Goal: Transaction & Acquisition: Purchase product/service

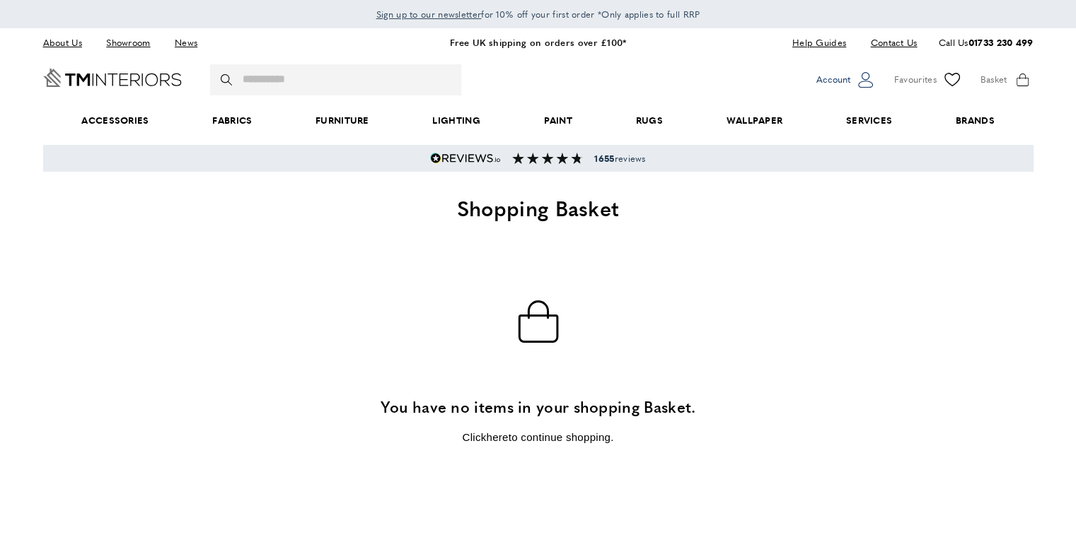
click at [844, 79] on span "Account" at bounding box center [833, 79] width 34 height 15
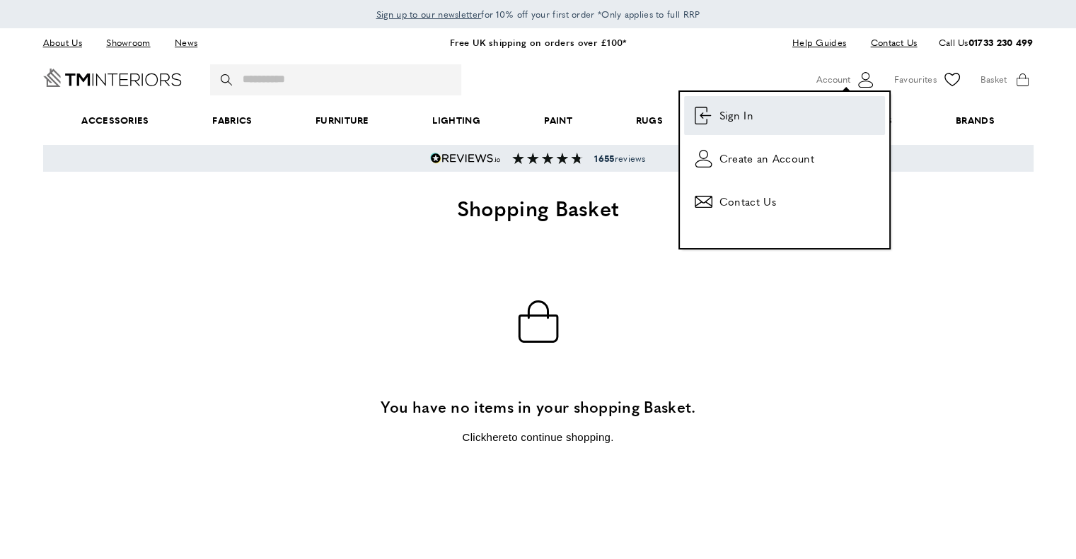
click at [761, 117] on link "login Sign In" at bounding box center [784, 115] width 201 height 39
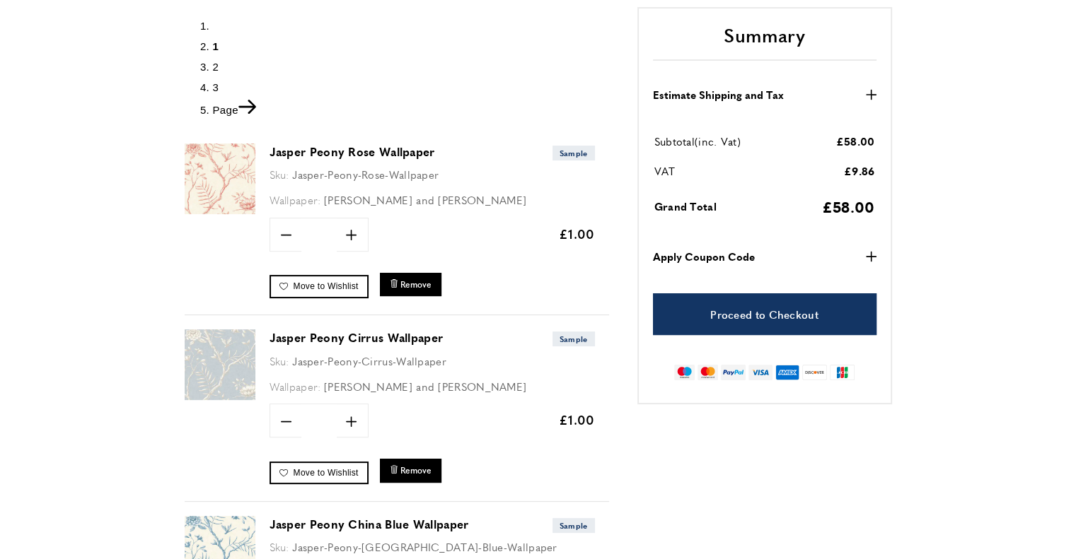
scroll to position [0, 397]
click at [452, 185] on div "Jasper Peony Rose Wallpaper Sample Sku: Jasper-Peony-Rose-Wallpaper Wallpaper: …" at bounding box center [438, 223] width 339 height 158
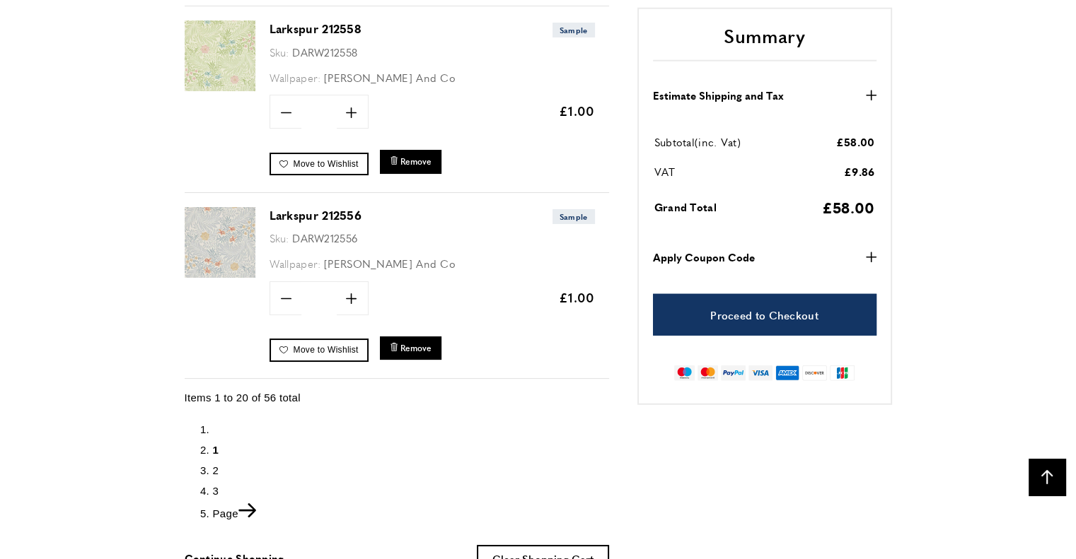
scroll to position [3748, 0]
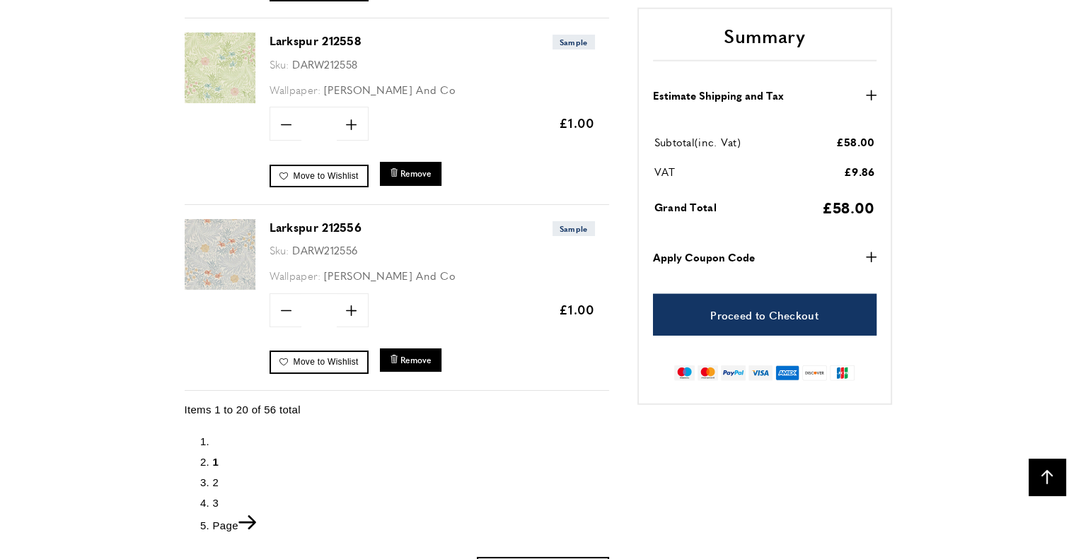
click at [233, 520] on link "Page" at bounding box center [234, 526] width 43 height 12
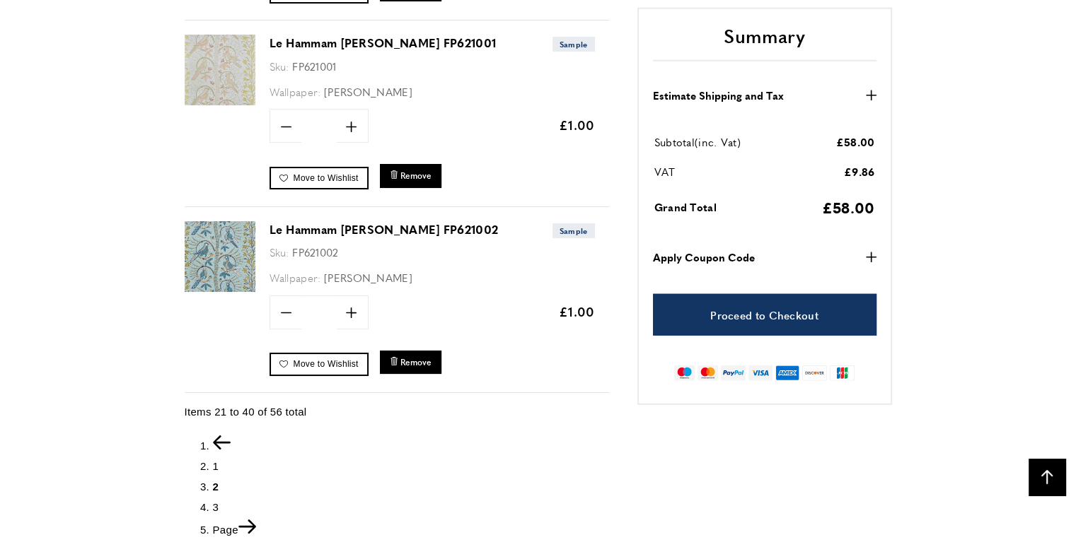
scroll to position [3890, 0]
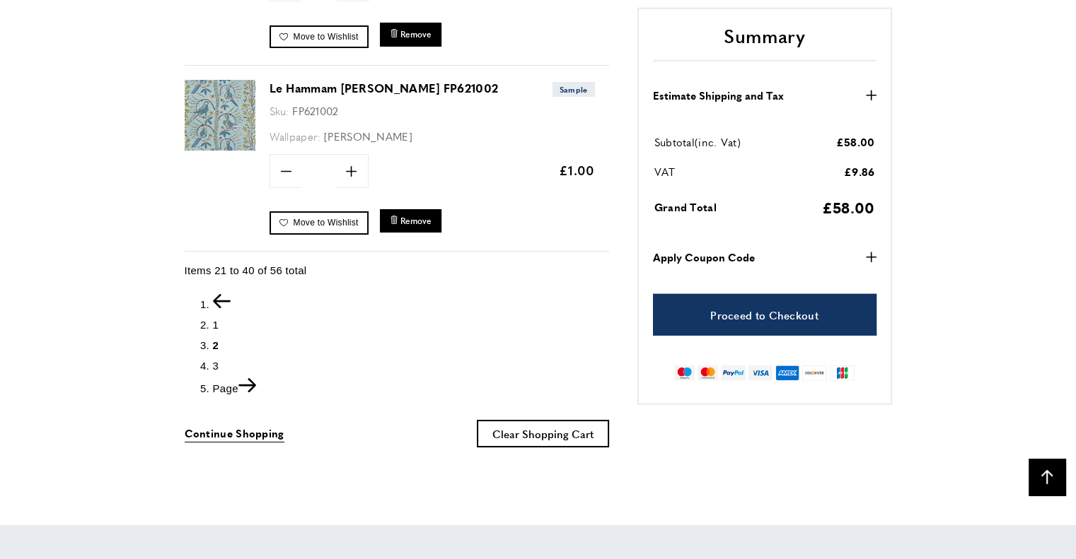
click at [248, 378] on icon "Next" at bounding box center [247, 385] width 18 height 14
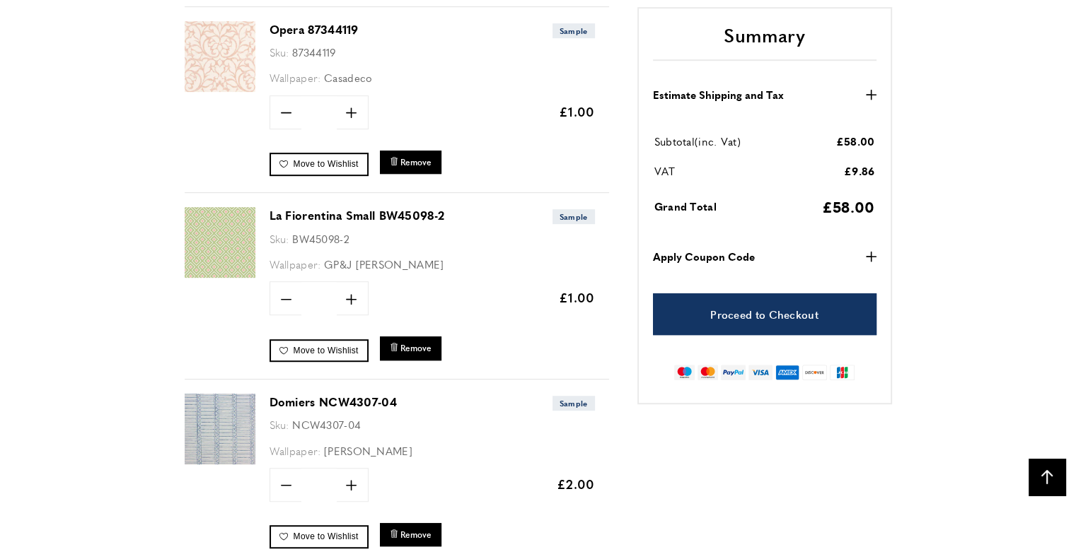
scroll to position [0, 1393]
click at [419, 342] on span "Remove" at bounding box center [415, 348] width 31 height 12
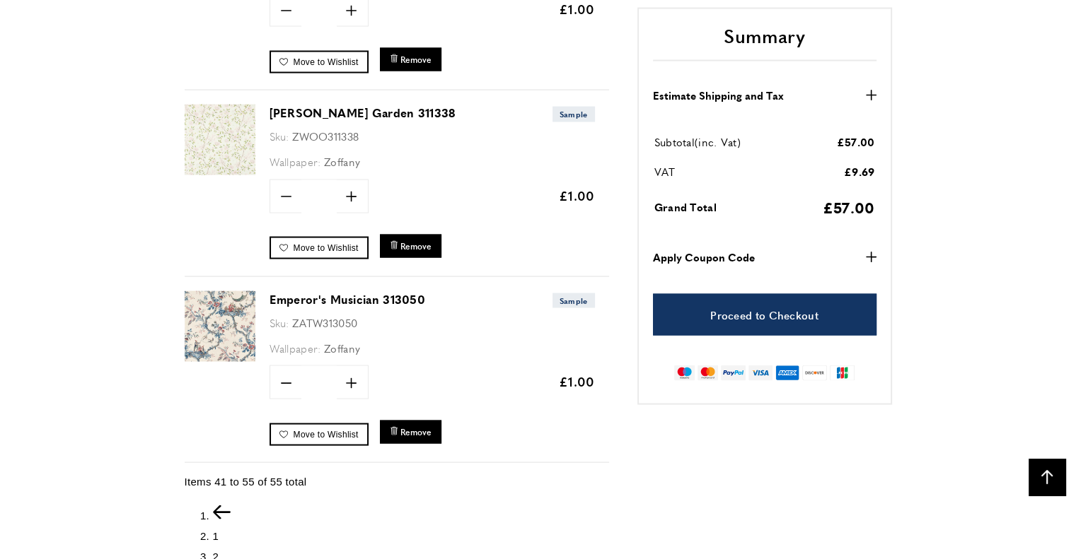
scroll to position [2758, 0]
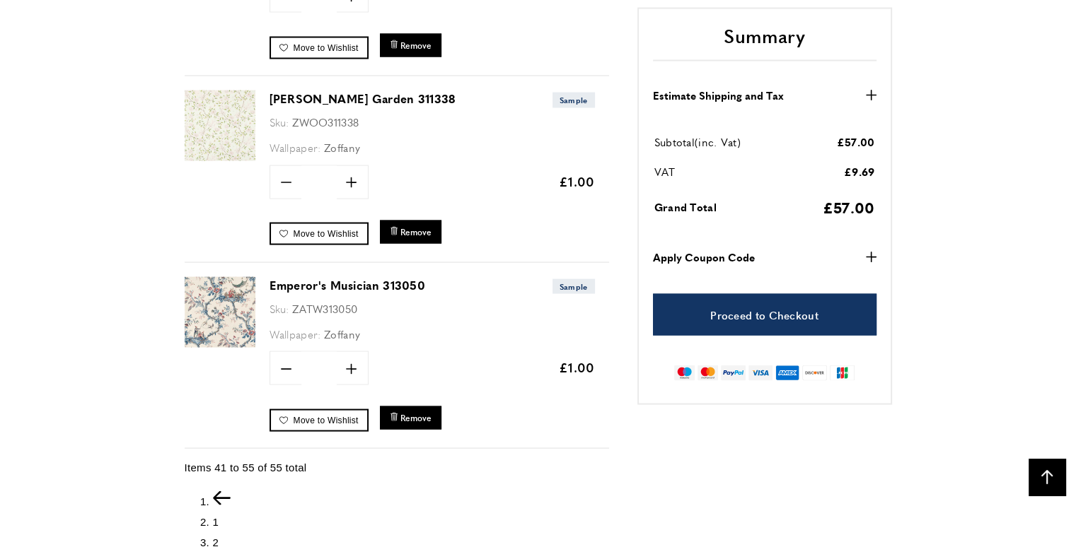
click at [223, 492] on icon "Previous" at bounding box center [222, 499] width 18 height 14
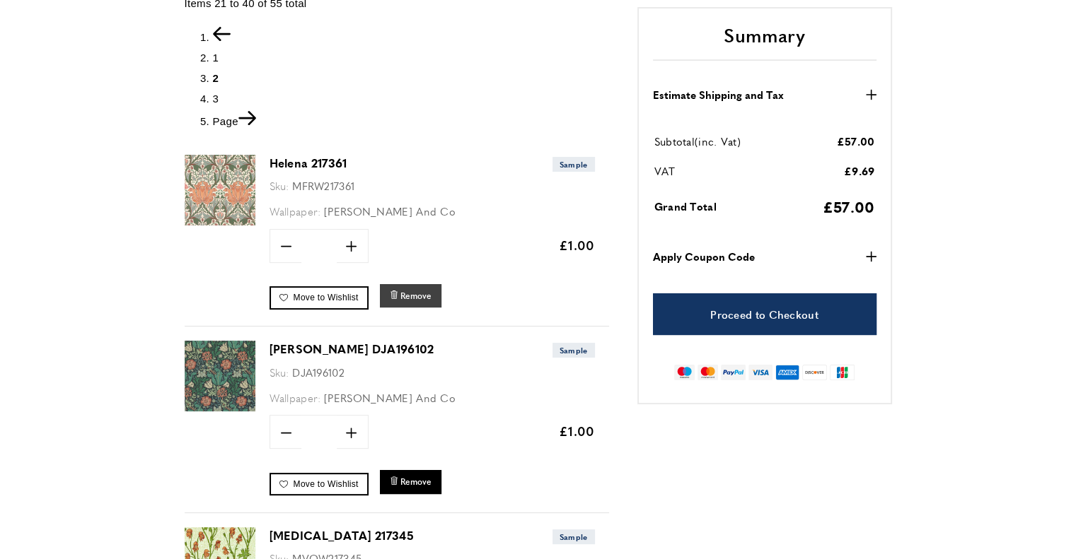
scroll to position [354, 0]
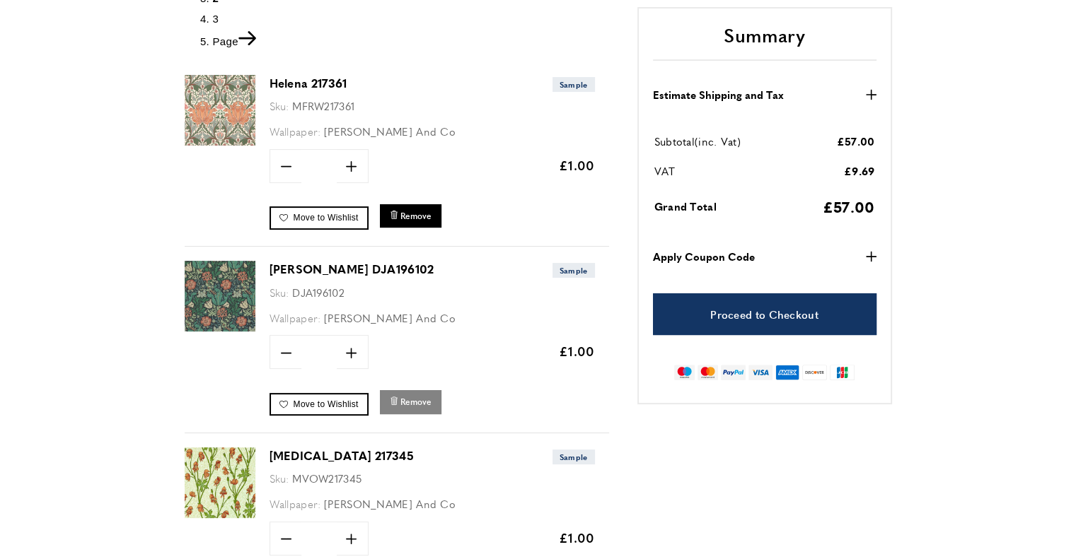
click at [424, 396] on span "Remove" at bounding box center [415, 402] width 31 height 12
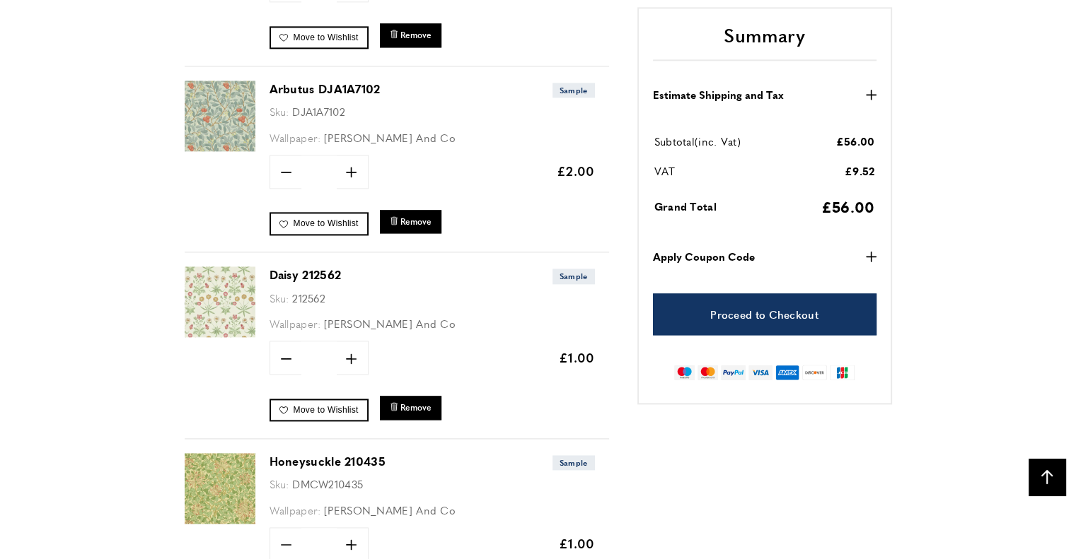
scroll to position [0, 597]
click at [422, 402] on span "Remove" at bounding box center [415, 408] width 31 height 12
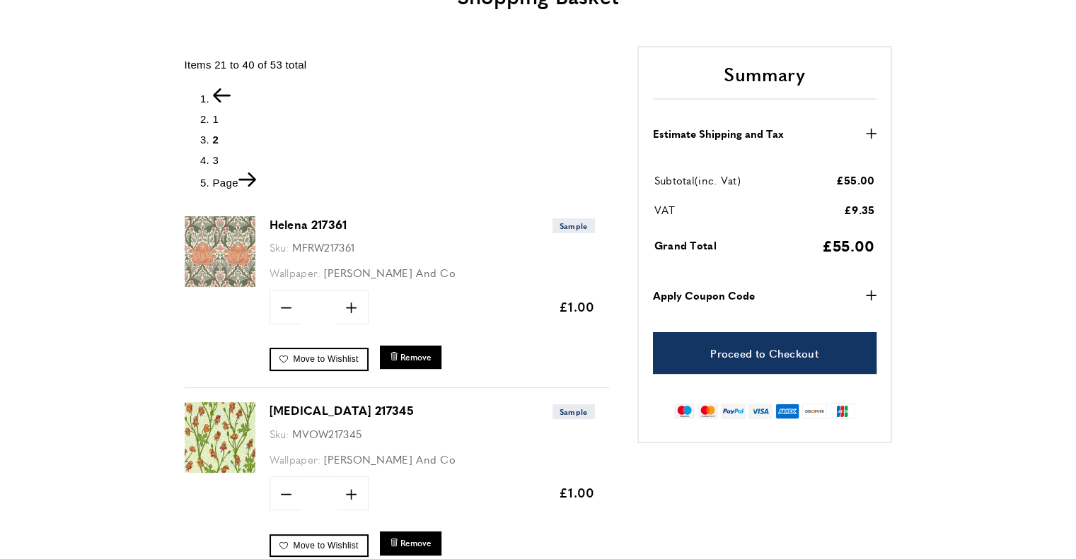
scroll to position [0, 1194]
click at [223, 90] on icon "Previous" at bounding box center [222, 95] width 18 height 14
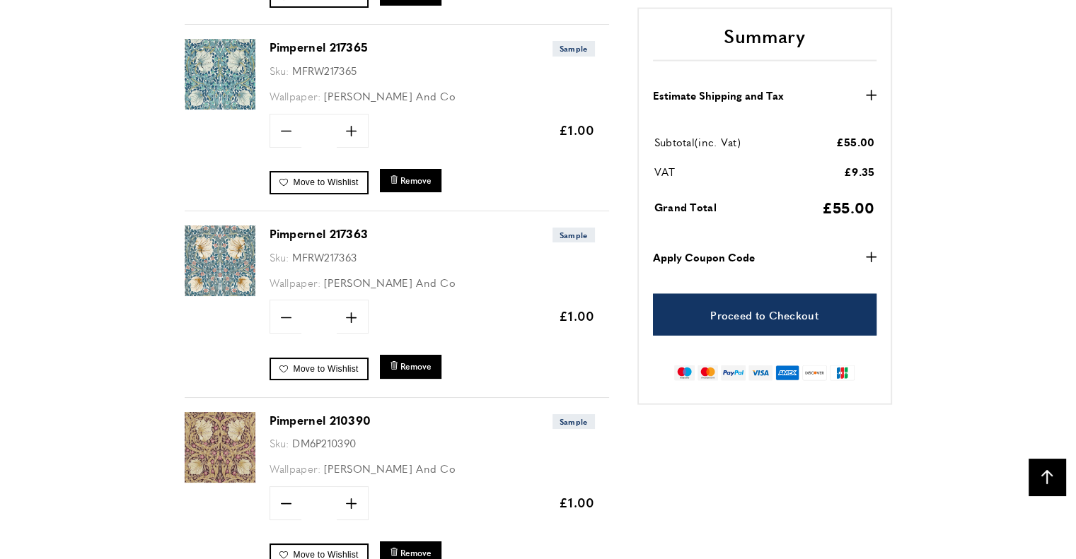
scroll to position [0, 1194]
click at [422, 547] on span "Remove" at bounding box center [415, 553] width 31 height 12
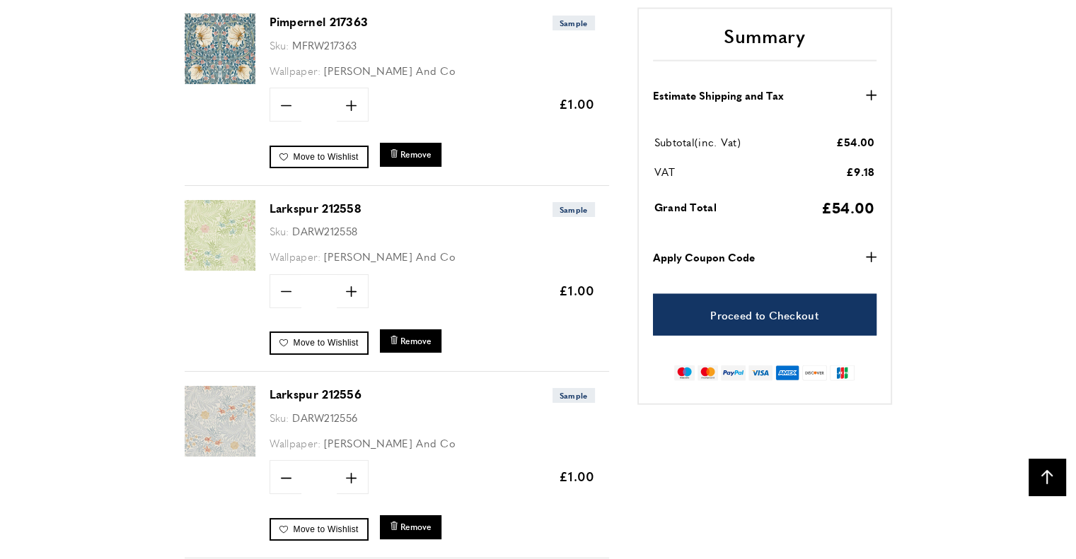
scroll to position [3678, 0]
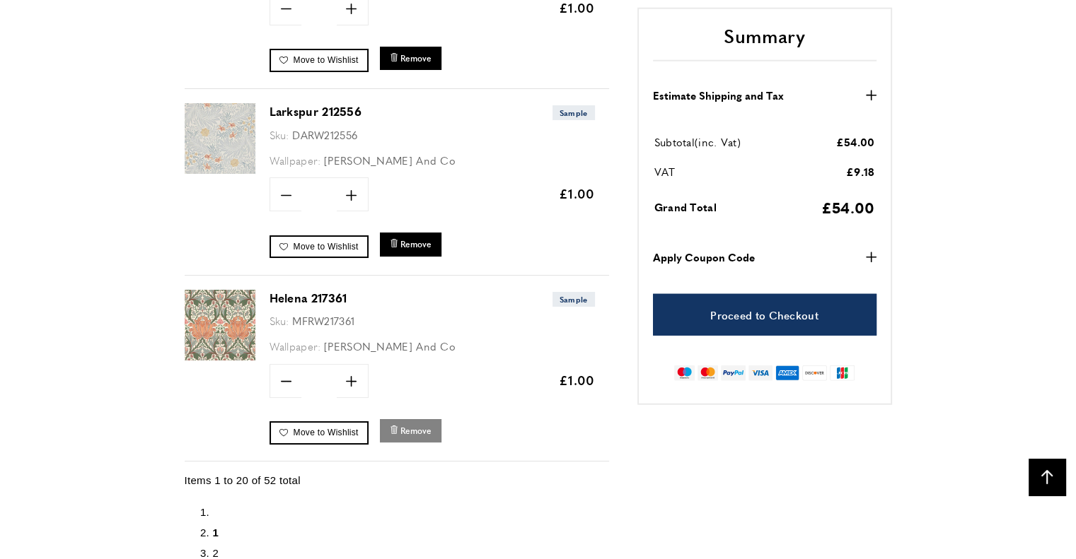
click at [431, 419] on button "bin Remove" at bounding box center [411, 430] width 62 height 23
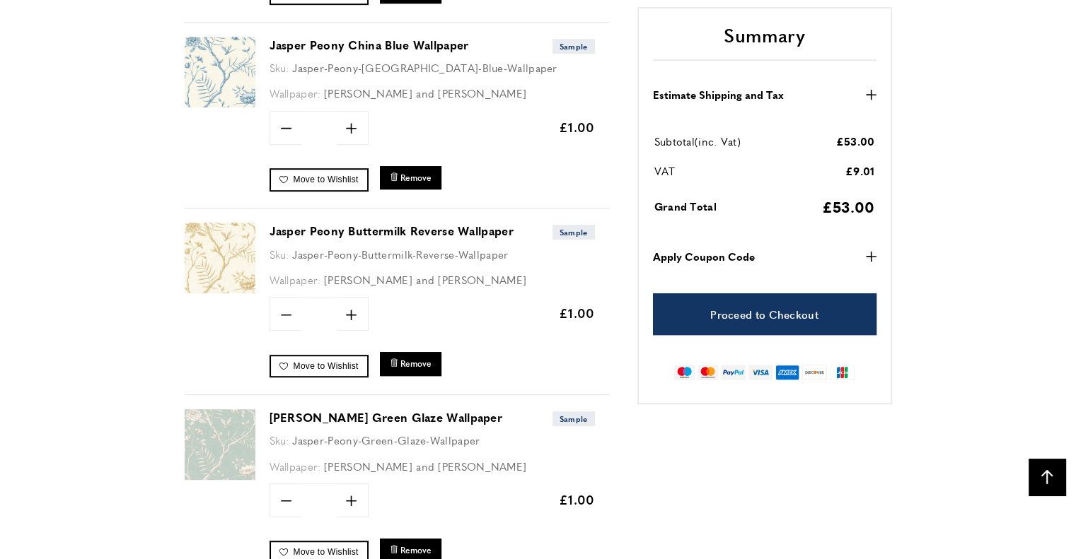
scroll to position [849, 0]
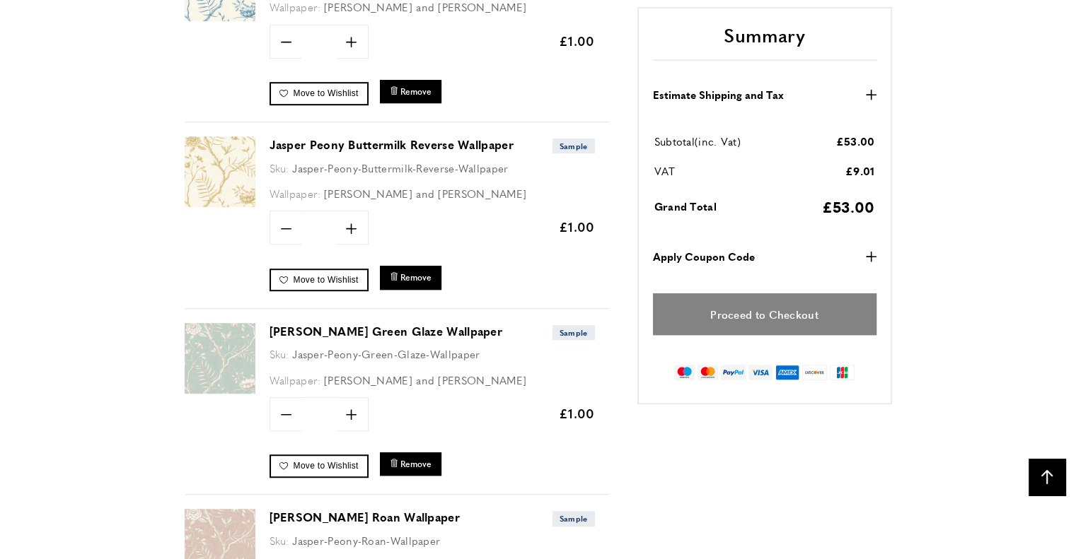
click at [697, 306] on link "Proceed to Checkout" at bounding box center [764, 315] width 223 height 42
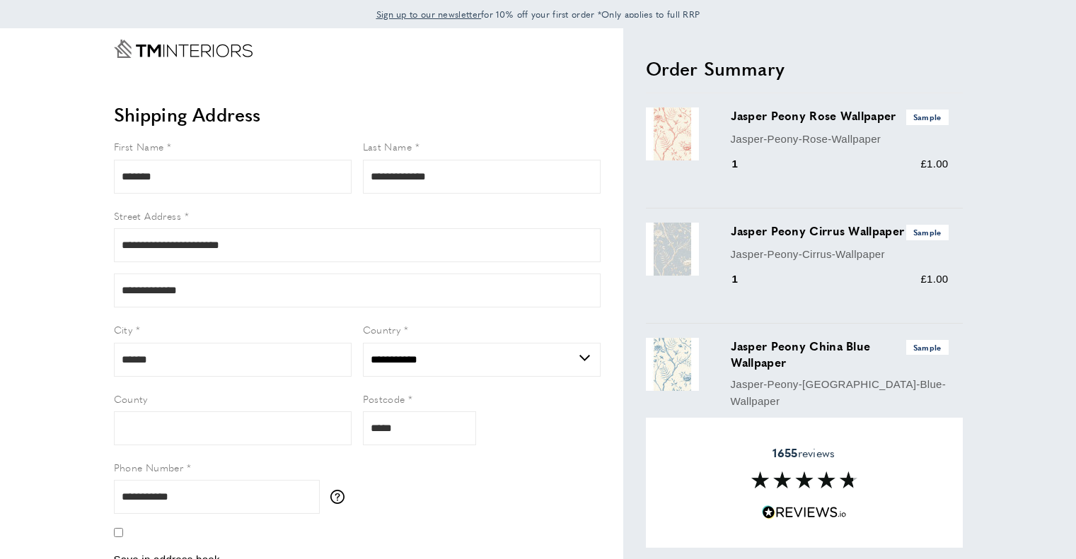
select select "**"
click at [267, 252] on input "**********" at bounding box center [357, 245] width 487 height 34
click at [132, 252] on input "**********" at bounding box center [357, 245] width 487 height 34
click at [203, 249] on input "**********" at bounding box center [357, 245] width 487 height 34
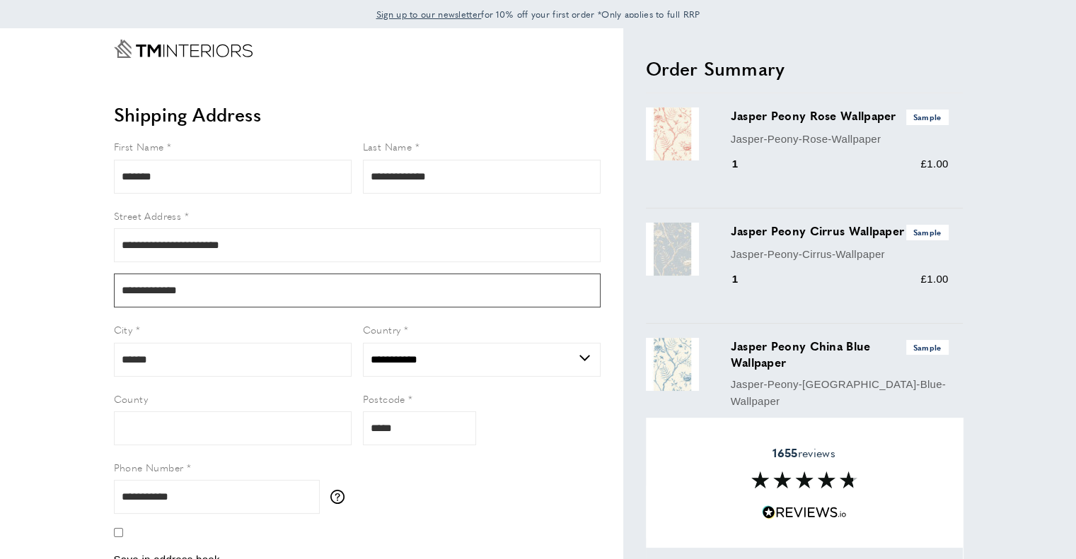
click at [121, 285] on input "**********" at bounding box center [357, 291] width 487 height 34
click at [245, 296] on input "**********" at bounding box center [357, 291] width 487 height 34
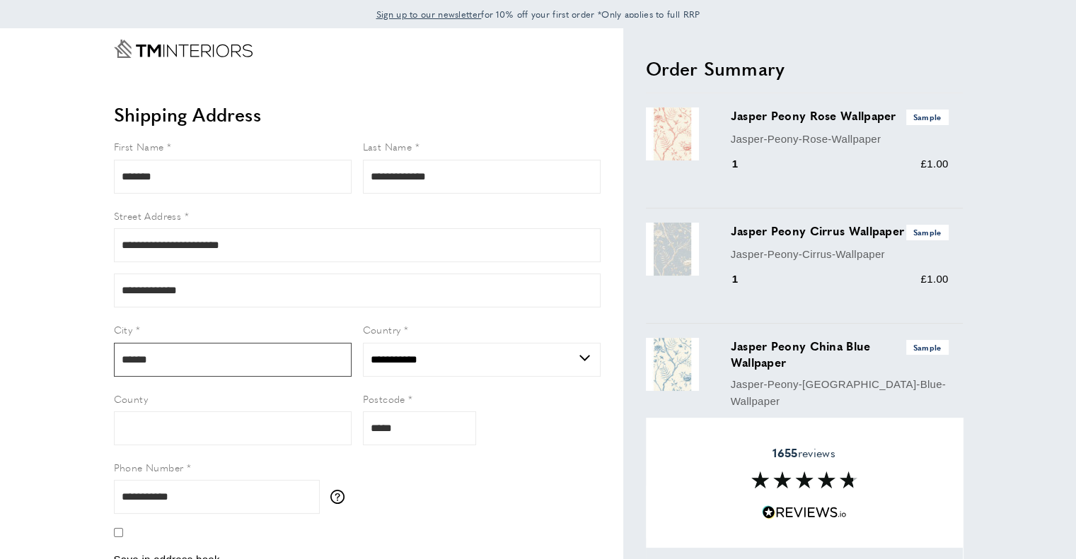
click at [238, 360] on input "******" at bounding box center [233, 360] width 238 height 34
drag, startPoint x: 249, startPoint y: 248, endPoint x: 81, endPoint y: 232, distance: 168.4
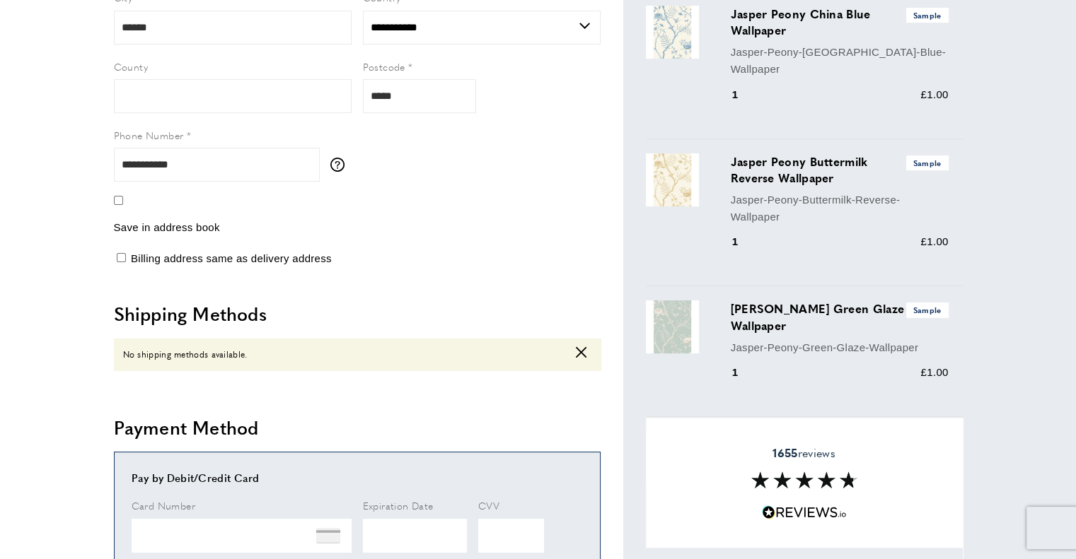
scroll to position [354, 0]
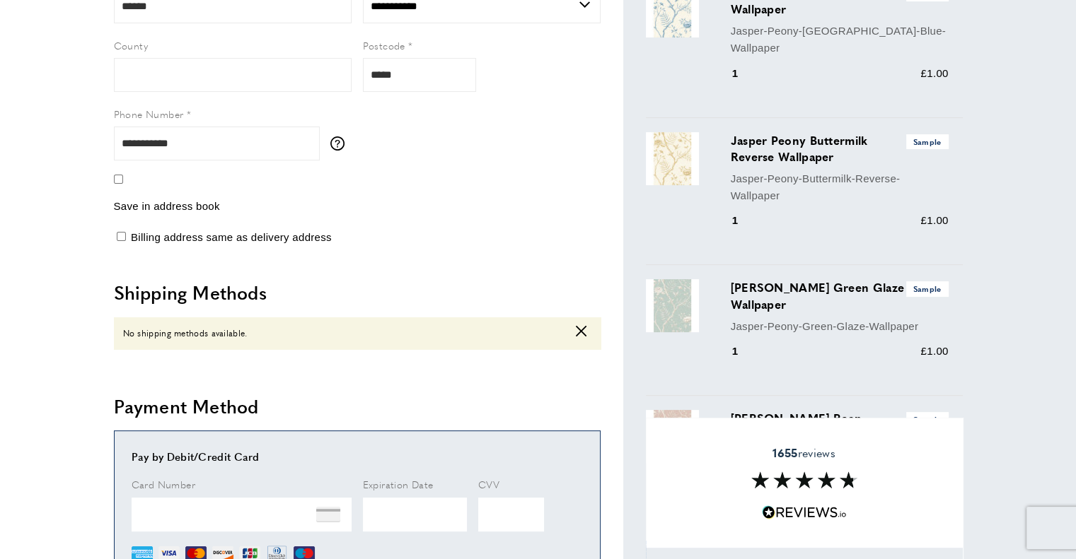
click at [582, 330] on icon at bounding box center [581, 331] width 11 height 11
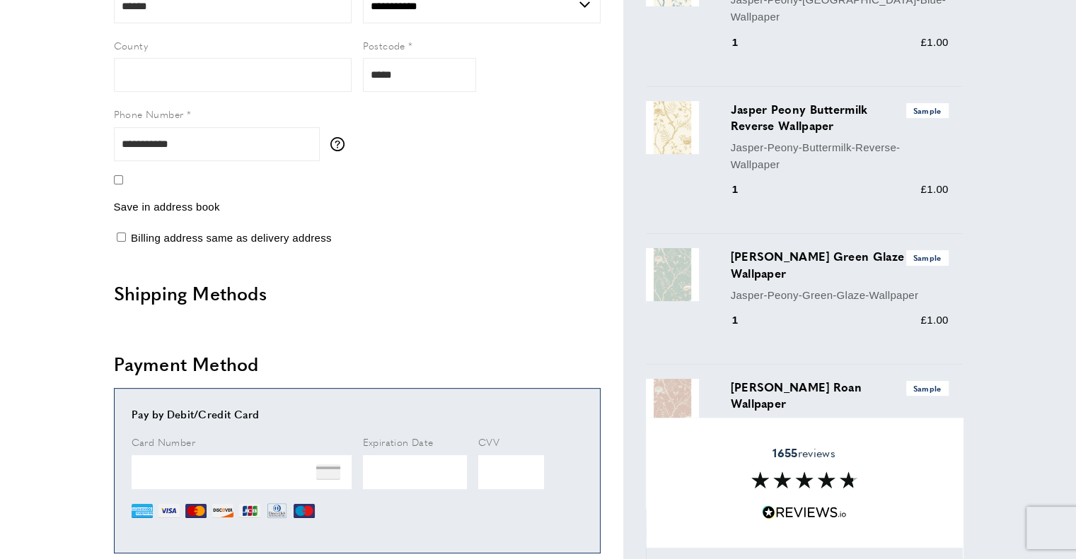
scroll to position [31, 0]
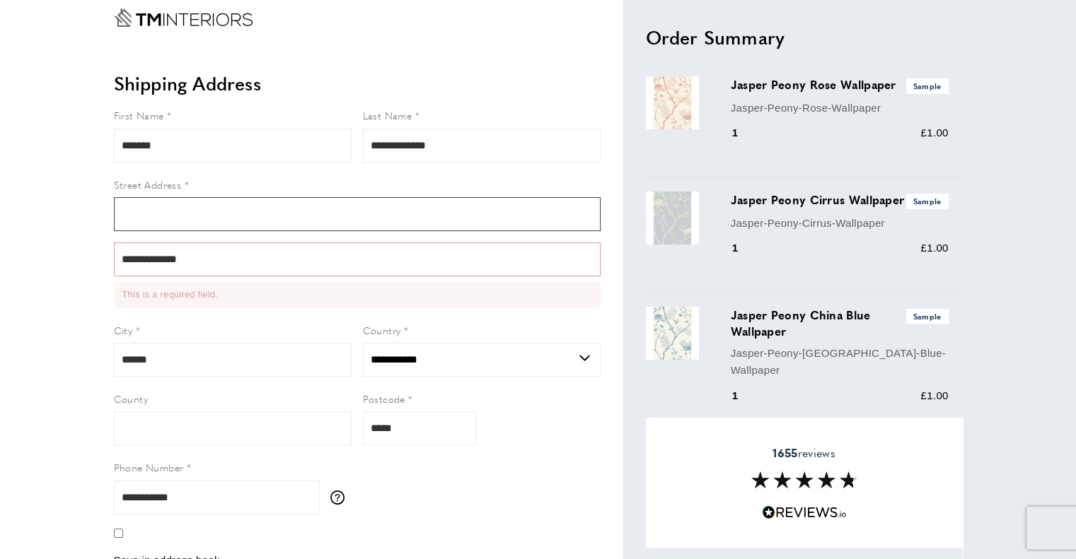
click at [141, 207] on input "Street Address" at bounding box center [357, 214] width 487 height 34
type input "**********"
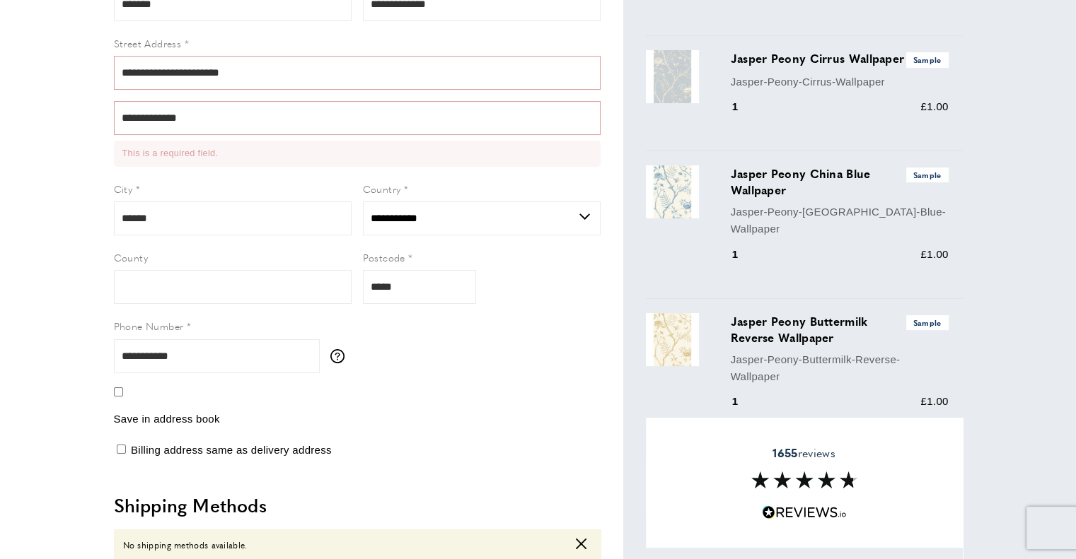
scroll to position [314, 0]
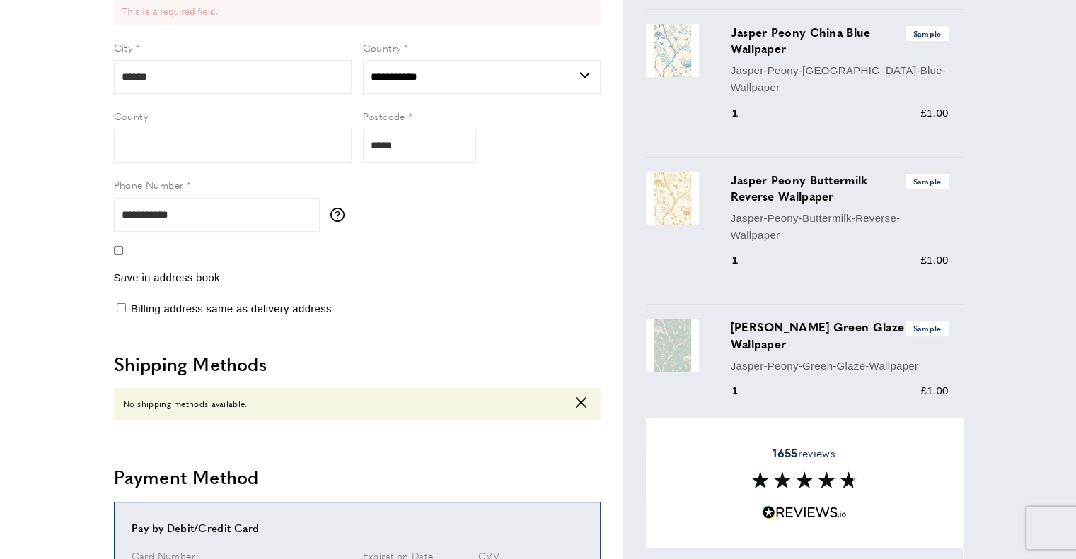
click at [430, 292] on form "**********" at bounding box center [357, 62] width 487 height 475
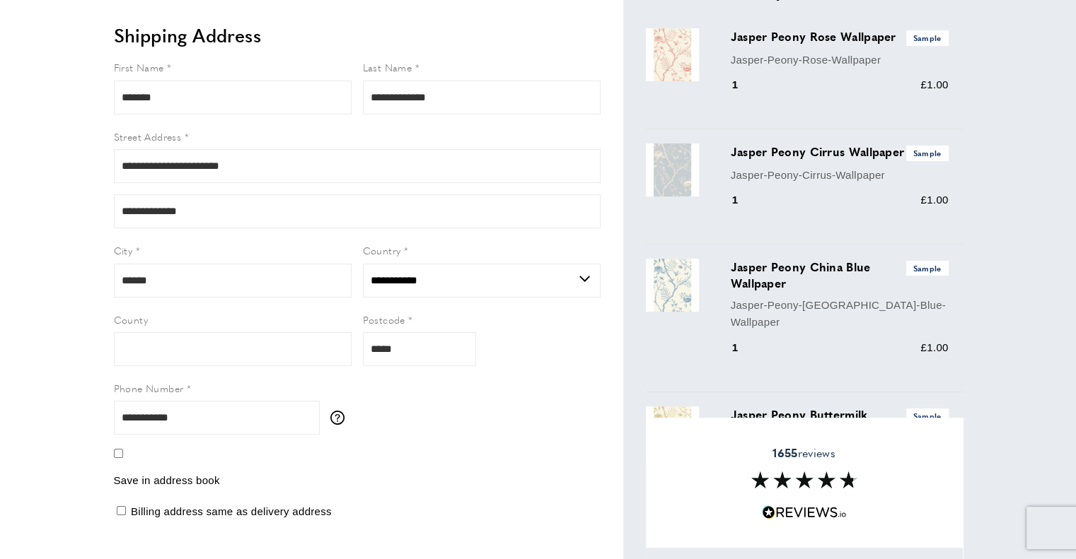
scroll to position [212, 0]
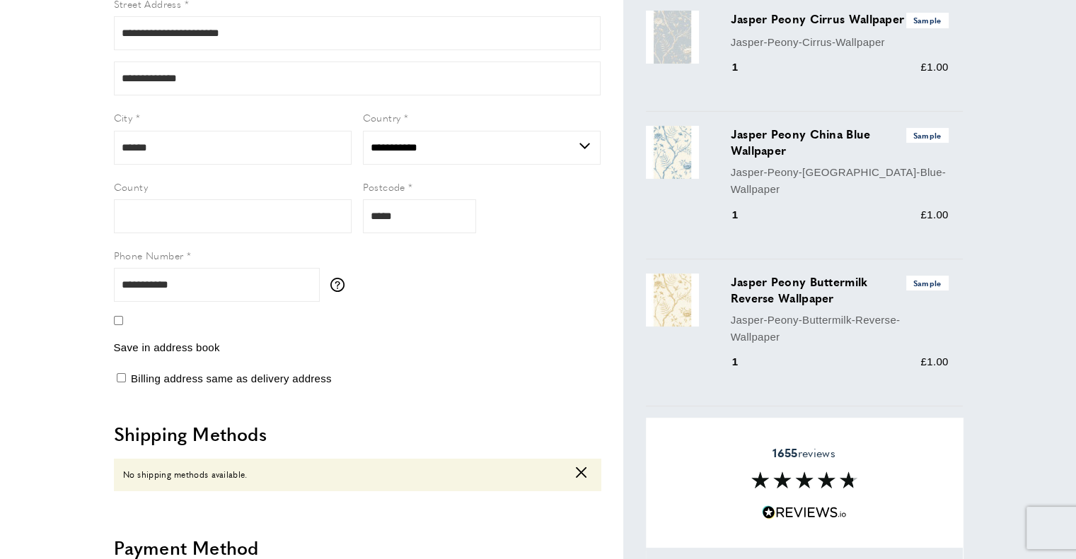
click at [958, 429] on div "1655 reviews" at bounding box center [804, 483] width 317 height 130
click at [655, 425] on div "1655 reviews" at bounding box center [804, 483] width 317 height 130
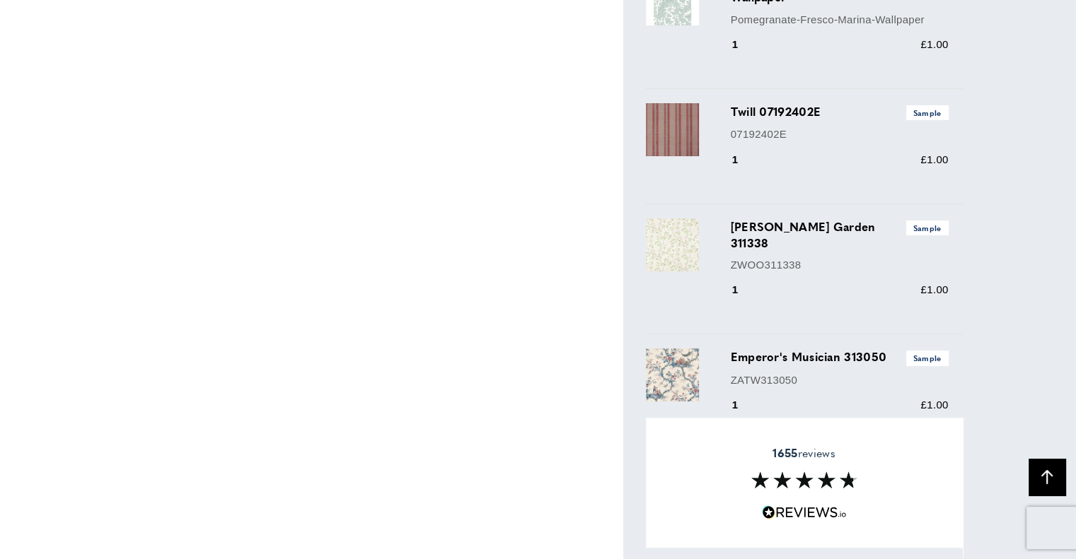
scroll to position [5699, 0]
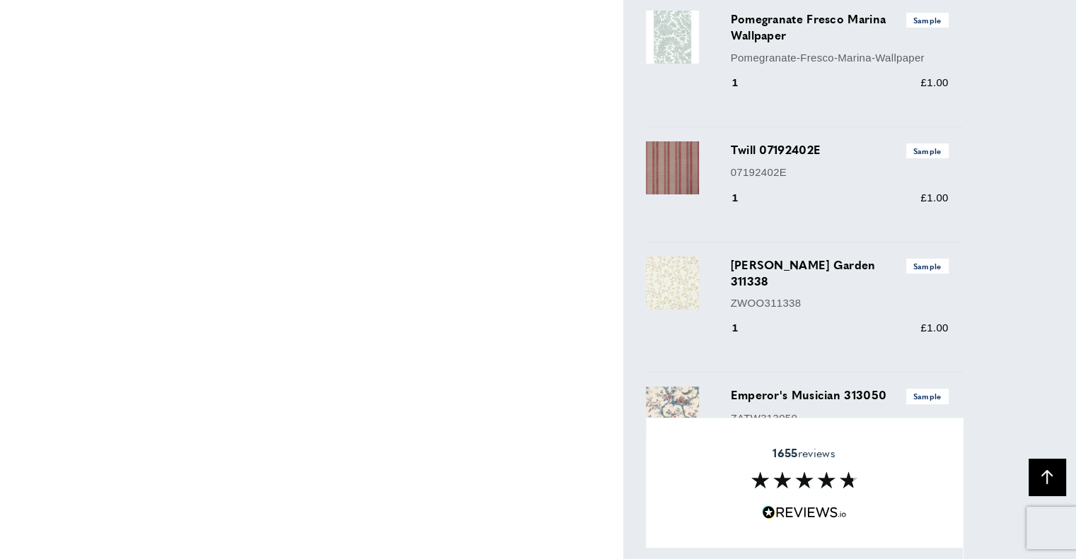
click at [673, 387] on img at bounding box center [672, 413] width 53 height 53
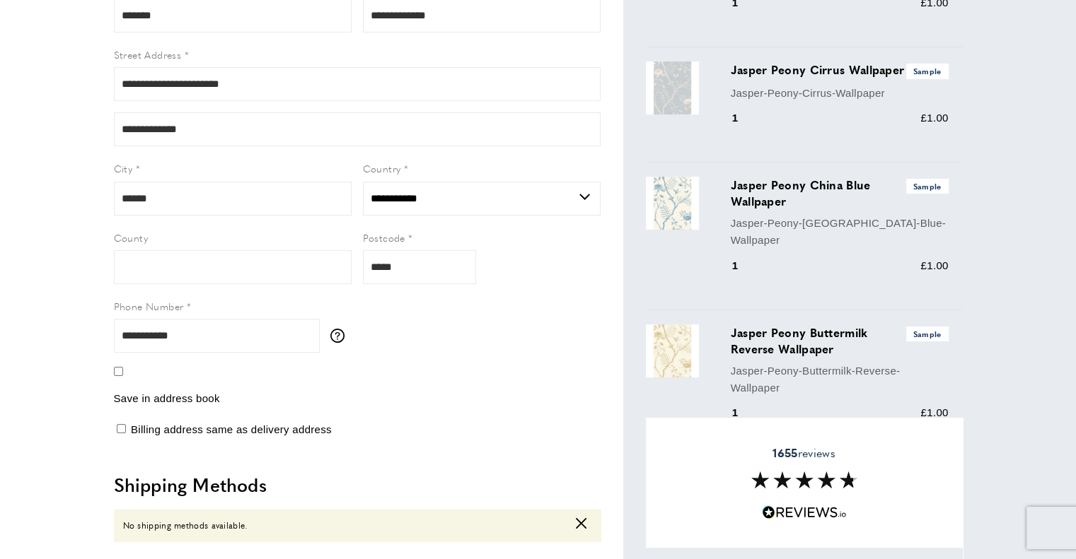
scroll to position [0, 0]
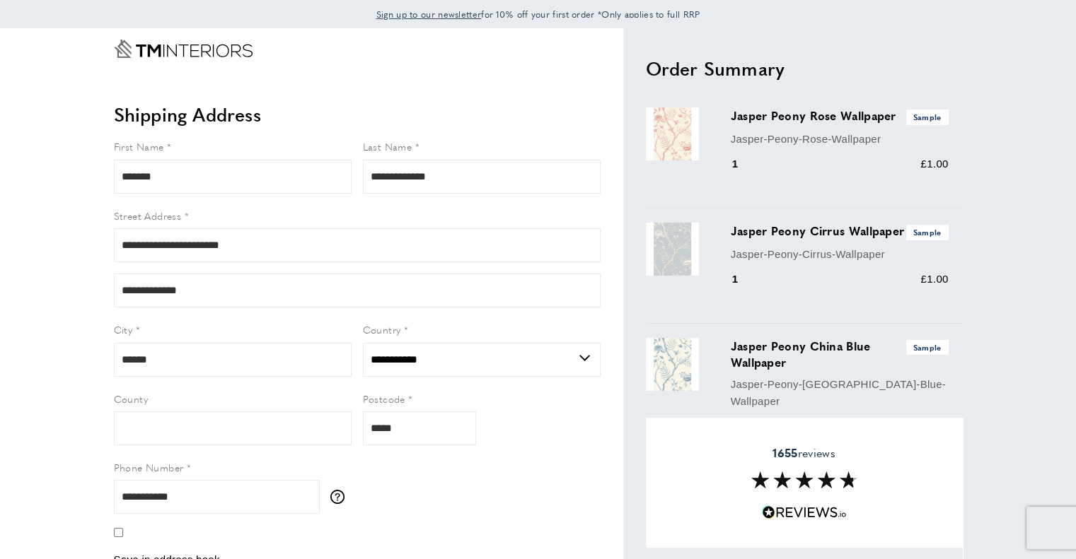
click at [674, 134] on img at bounding box center [672, 133] width 53 height 53
click at [670, 140] on img at bounding box center [672, 133] width 53 height 53
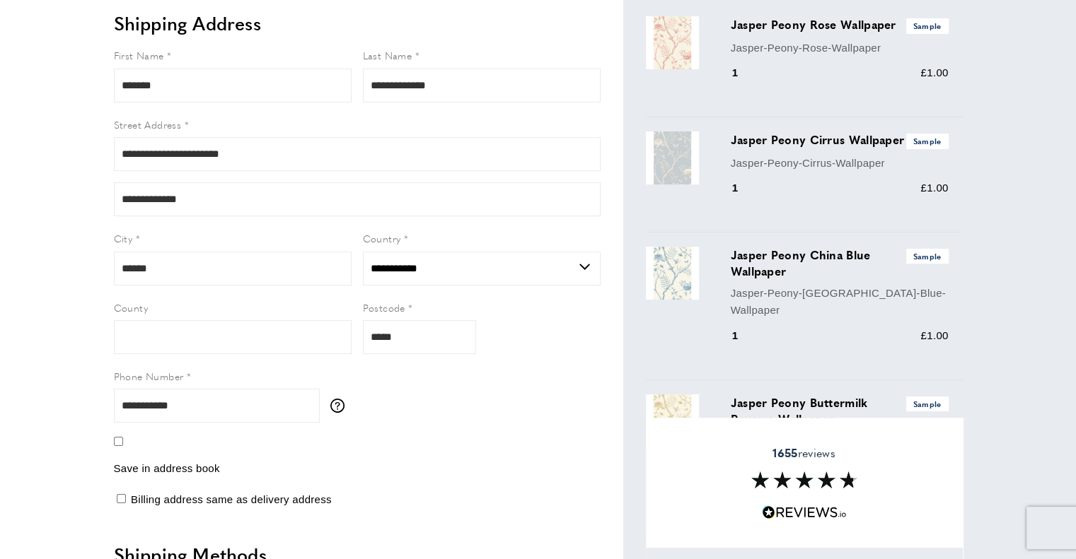
scroll to position [71, 0]
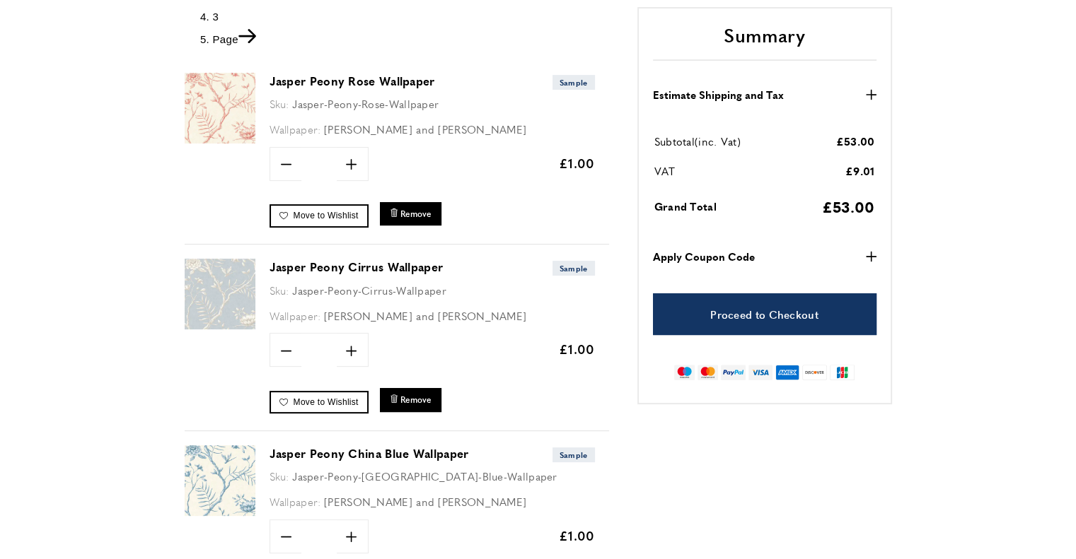
scroll to position [0, 397]
drag, startPoint x: 146, startPoint y: 23, endPoint x: 178, endPoint y: 57, distance: 46.5
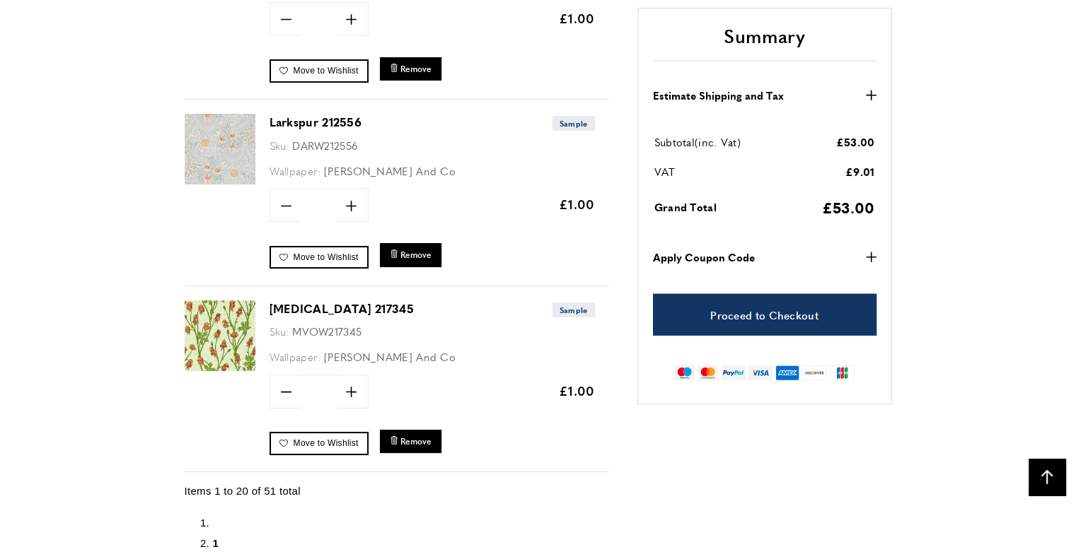
scroll to position [3748, 0]
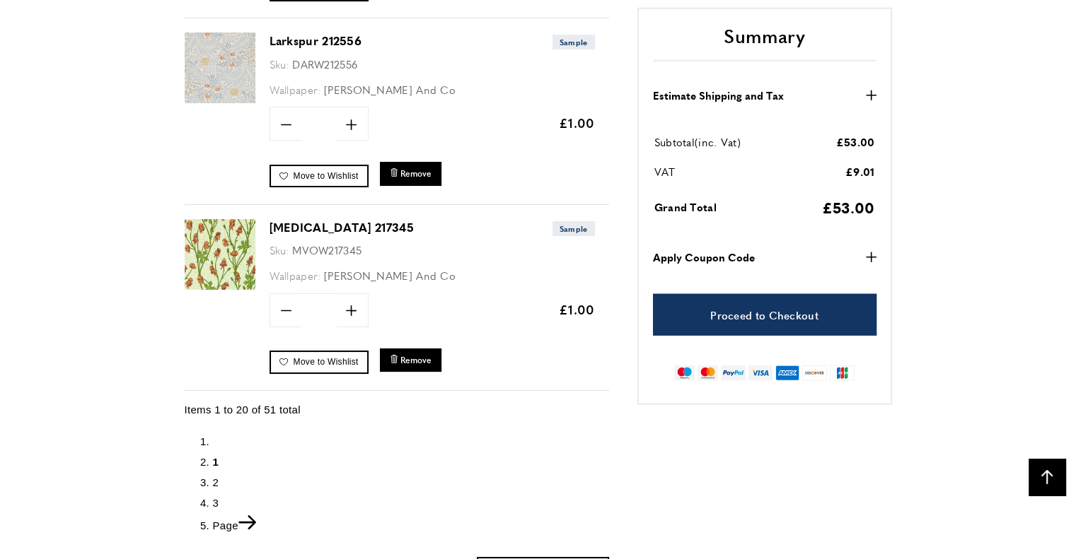
click at [246, 516] on icon "Next" at bounding box center [247, 523] width 18 height 14
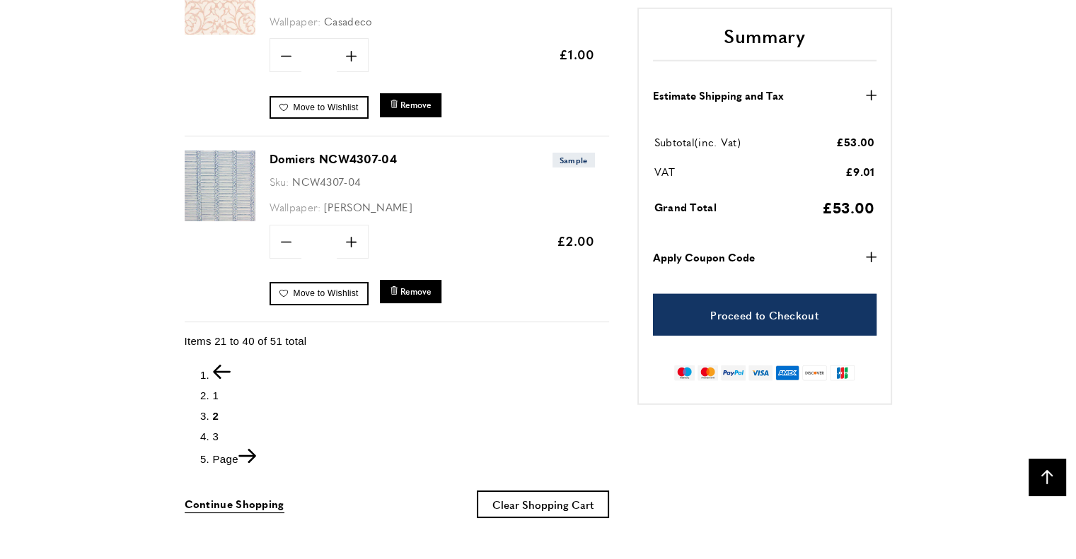
scroll to position [0, 397]
click at [256, 449] on icon "Next" at bounding box center [247, 456] width 18 height 14
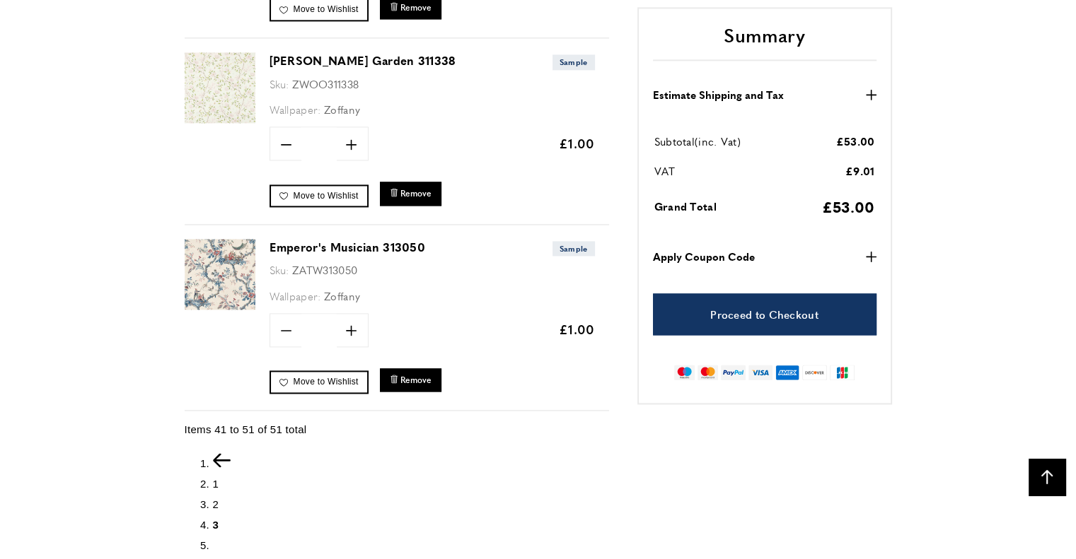
scroll to position [0, 397]
